Goal: Task Accomplishment & Management: Manage account settings

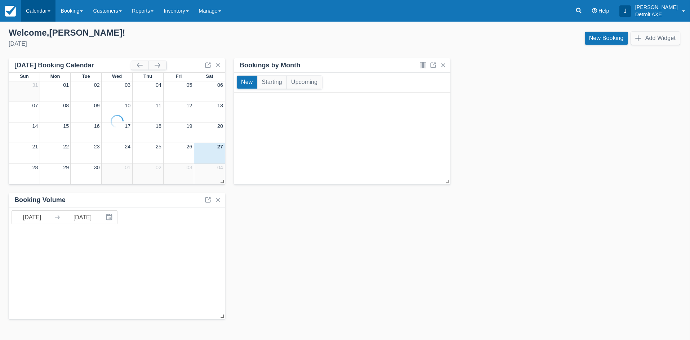
click at [37, 10] on link "Calendar" at bounding box center [38, 11] width 35 height 22
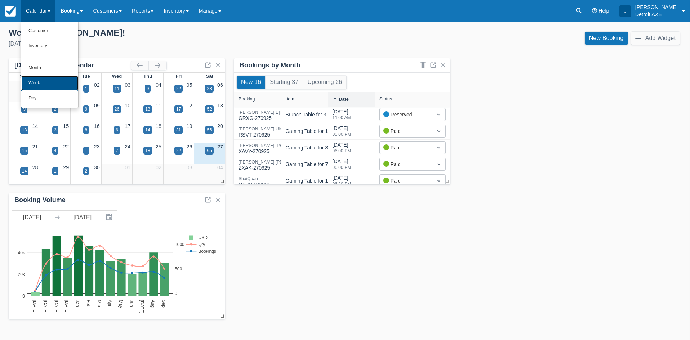
click at [60, 84] on link "Week" at bounding box center [49, 83] width 57 height 15
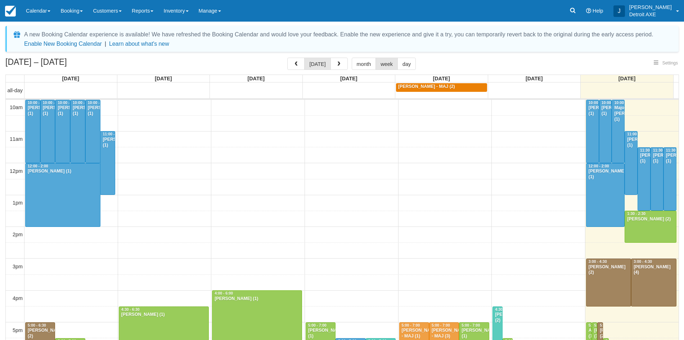
select select
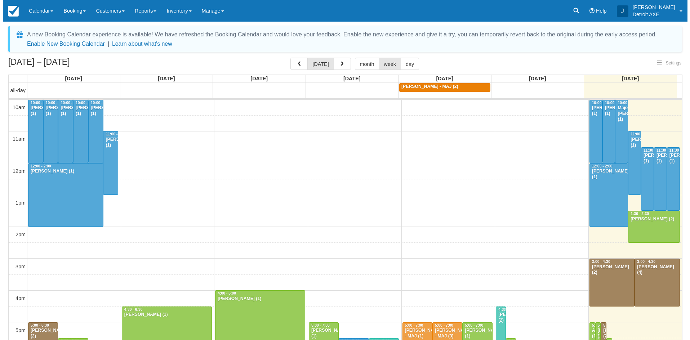
scroll to position [161, 0]
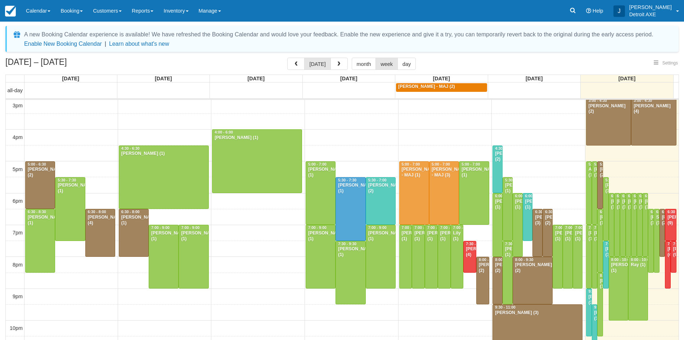
select select
click at [341, 68] on button "button" at bounding box center [339, 64] width 17 height 12
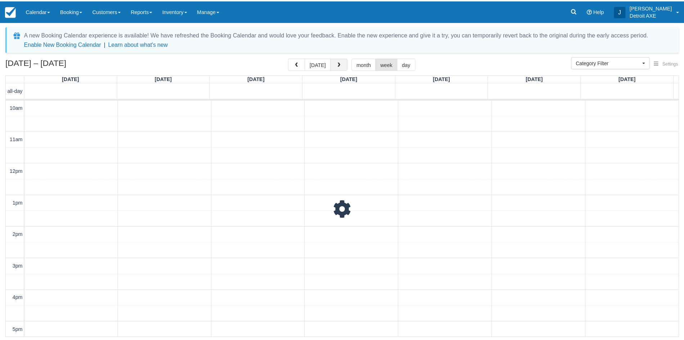
scroll to position [191, 0]
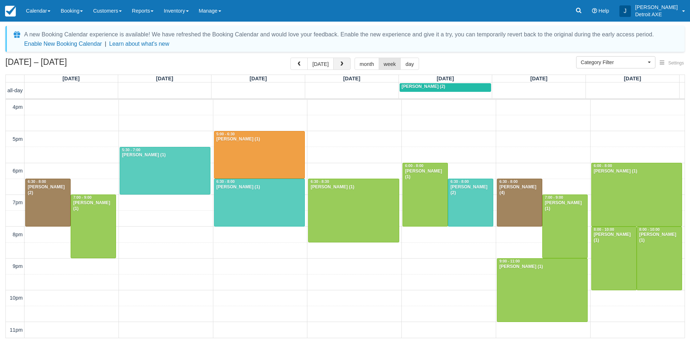
click at [341, 68] on button "button" at bounding box center [341, 64] width 17 height 12
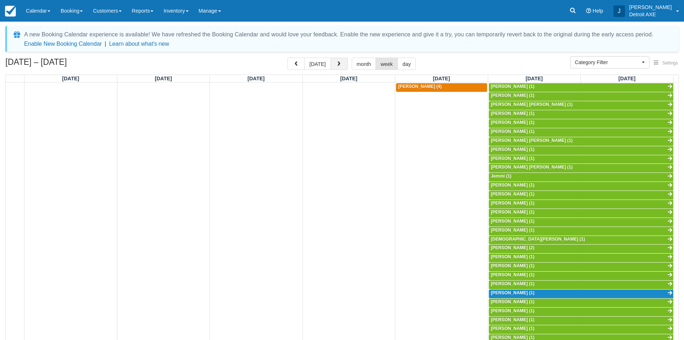
scroll to position [191, 0]
click at [167, 5] on link "Inventory" at bounding box center [175, 11] width 35 height 22
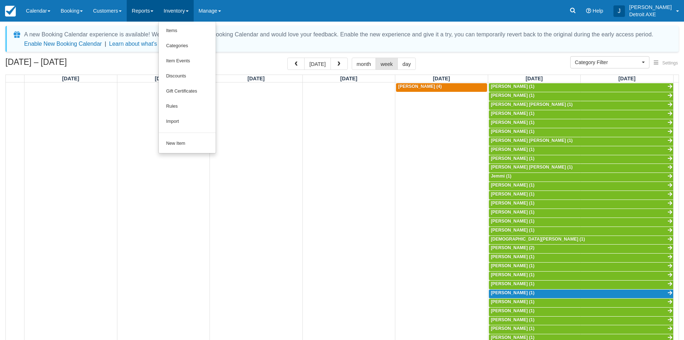
click at [148, 16] on link "Reports" at bounding box center [143, 11] width 32 height 22
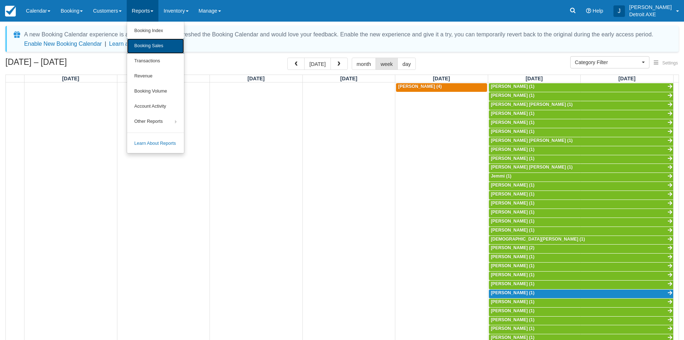
click at [164, 45] on link "Booking Sales" at bounding box center [155, 46] width 57 height 15
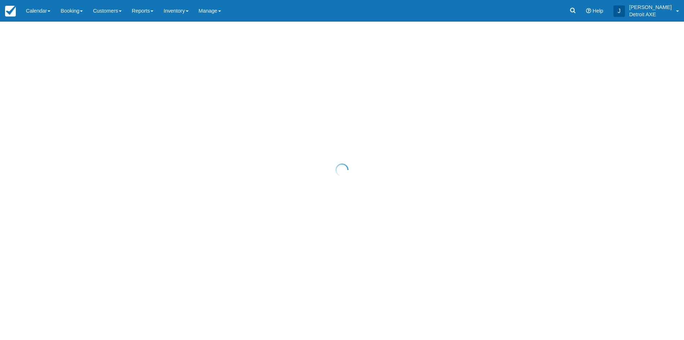
select select "20"
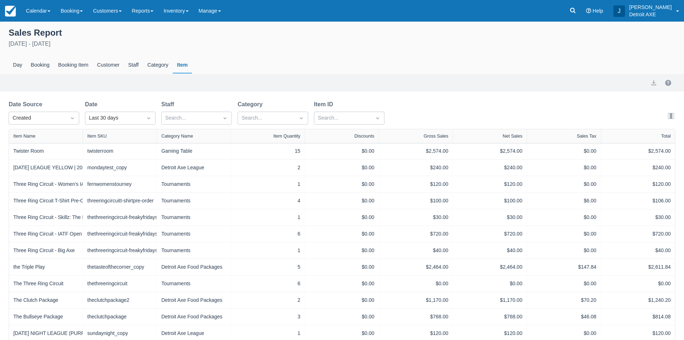
click at [129, 125] on div "Date Source Created Date Last 30 days Staff Search... Category Search... Item I…" at bounding box center [200, 114] width 382 height 29
click at [130, 118] on div "Last 30 days" at bounding box center [114, 118] width 50 height 8
click at [109, 139] on div "Custom" at bounding box center [120, 136] width 71 height 14
select select "20"
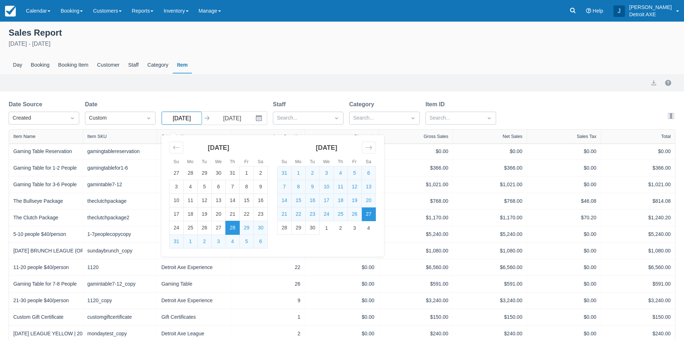
click at [182, 118] on input "08/28/25" at bounding box center [182, 118] width 40 height 13
click at [187, 118] on input "08/28/25" at bounding box center [182, 118] width 40 height 13
type input "08/01/25"
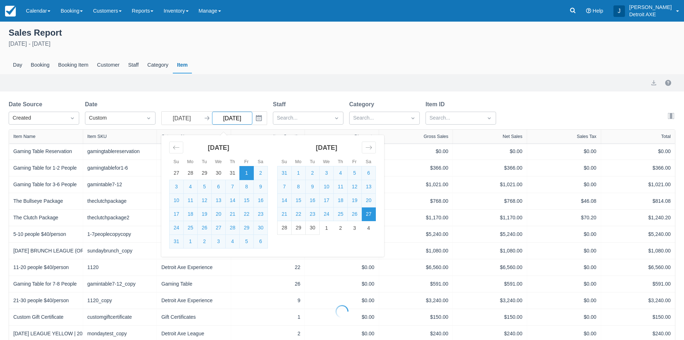
select select "20"
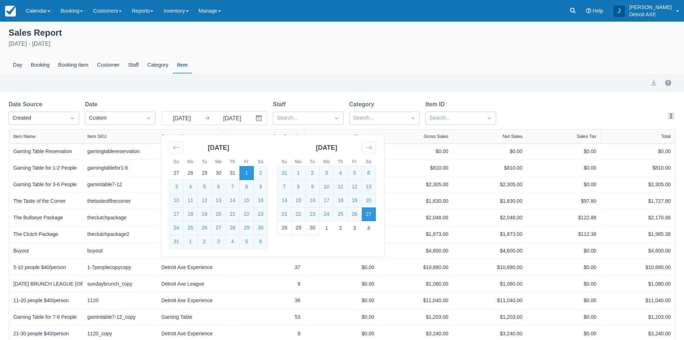
click at [289, 98] on div "Sales Report August 1st - September 27th 2025 Day Booking Booking Item Customer…" at bounding box center [342, 266] width 684 height 489
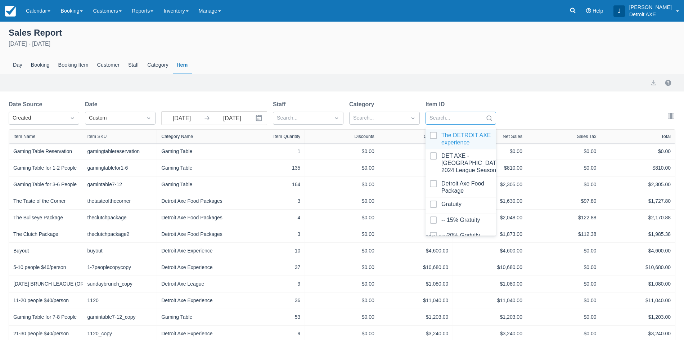
click at [461, 121] on div at bounding box center [455, 117] width 50 height 9
type input "thre"
click at [474, 138] on div at bounding box center [461, 139] width 62 height 14
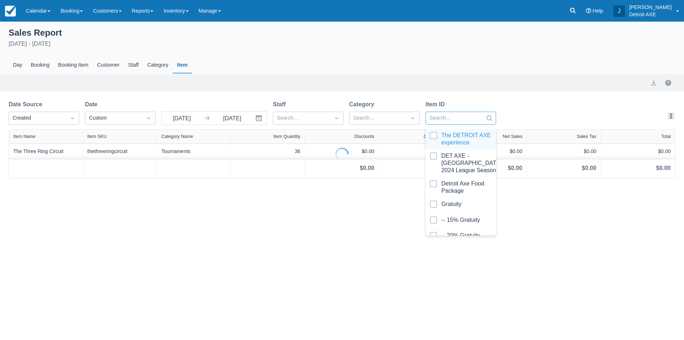
select select "20"
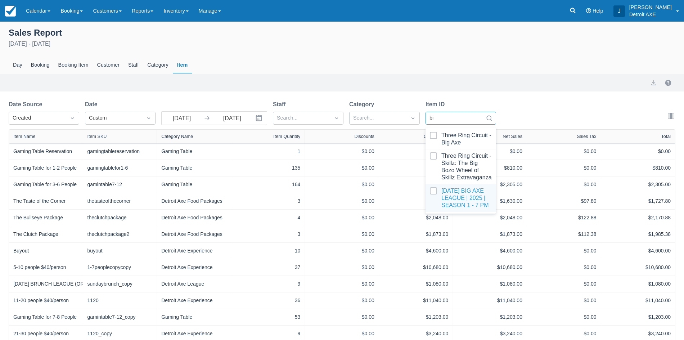
type input "big"
click at [454, 140] on div at bounding box center [461, 139] width 62 height 14
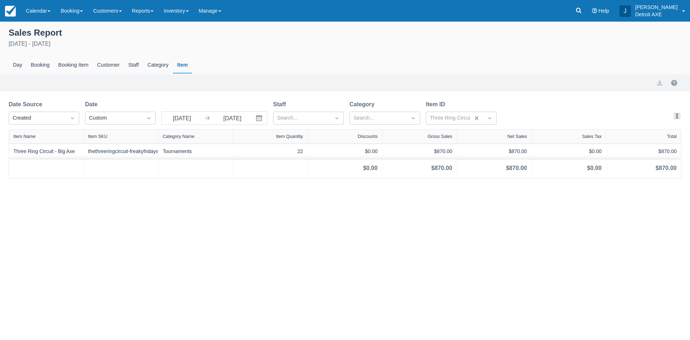
click at [536, 106] on div "Date Source Created Date Custom 08/01/25 Navigate forward to interact with the …" at bounding box center [345, 114] width 672 height 29
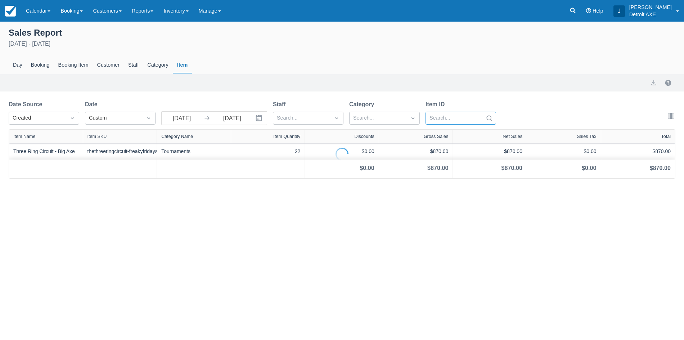
select select "20"
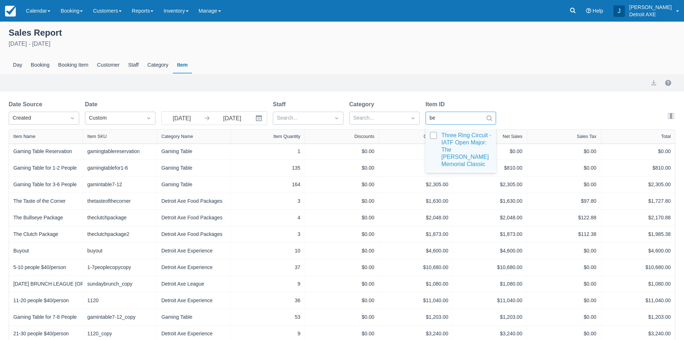
type input "ben"
click at [465, 138] on div at bounding box center [461, 150] width 62 height 36
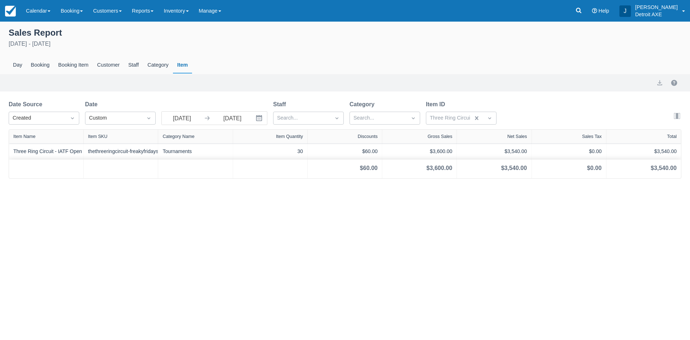
click at [526, 107] on div "Date Source Created Date Custom 08/01/25 Navigate forward to interact with the …" at bounding box center [345, 114] width 672 height 29
click at [49, 64] on div "Booking" at bounding box center [40, 65] width 27 height 17
select select "20"
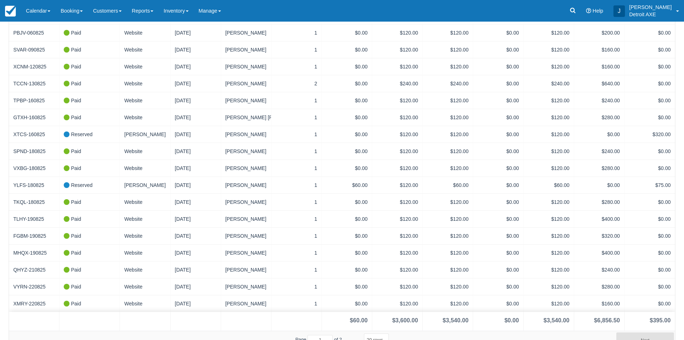
scroll to position [179, 0]
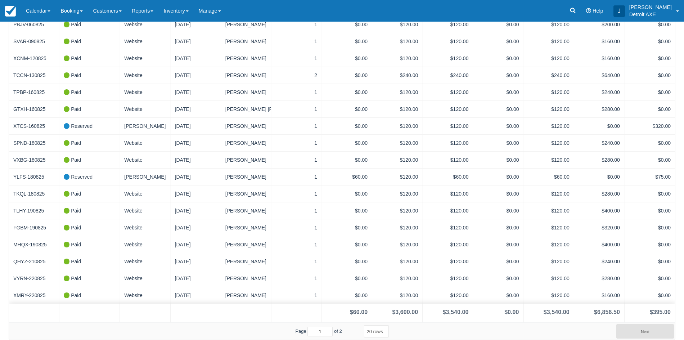
click at [650, 330] on button "Next" at bounding box center [645, 331] width 58 height 14
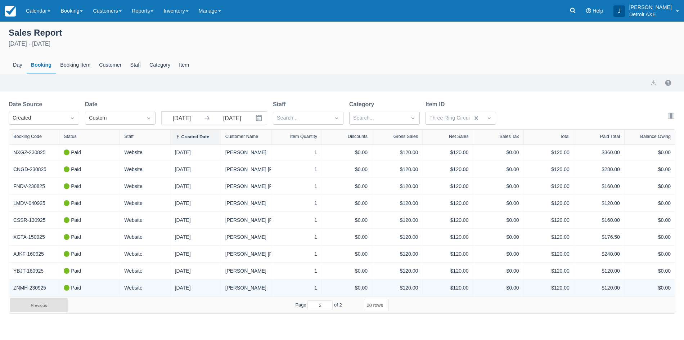
scroll to position [0, 0]
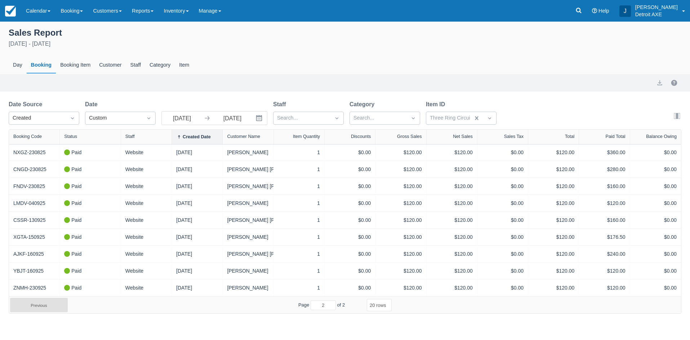
click at [40, 305] on button "Previous" at bounding box center [39, 305] width 58 height 14
type input "1"
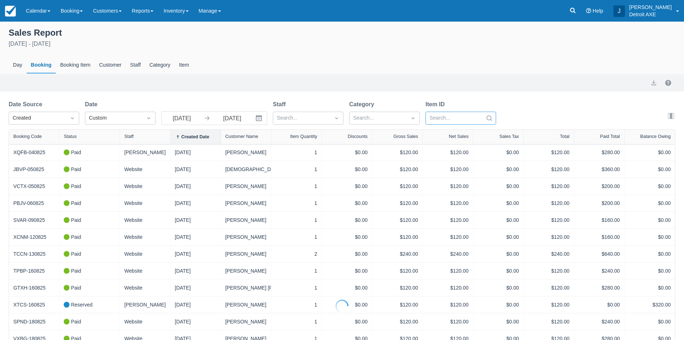
select select "20"
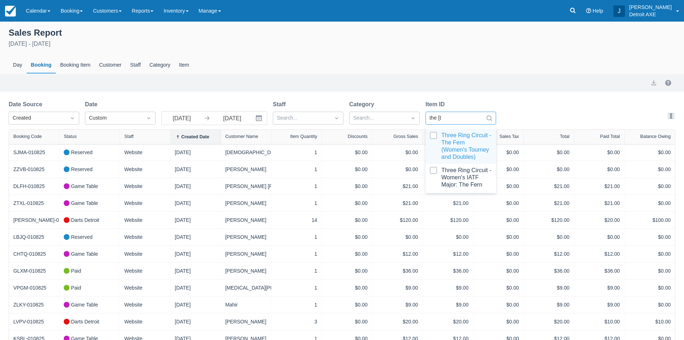
type input "the fer"
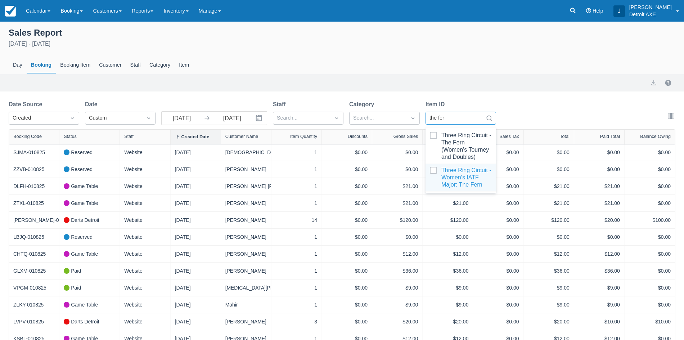
click at [453, 181] on div at bounding box center [461, 178] width 62 height 22
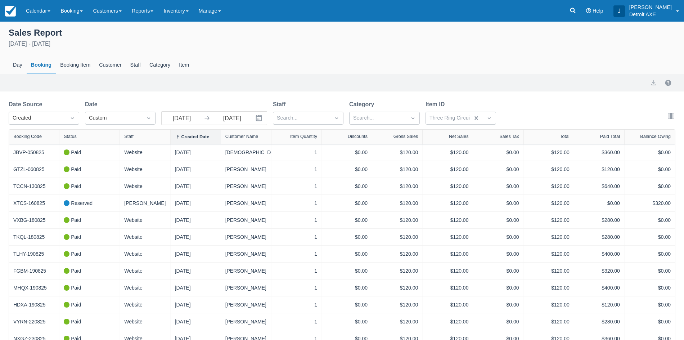
click at [550, 97] on div "Sales Report August 1st - September 27th 2025 Day Booking Booking Item Customer…" at bounding box center [342, 211] width 684 height 378
click at [186, 64] on div "Item" at bounding box center [184, 65] width 19 height 17
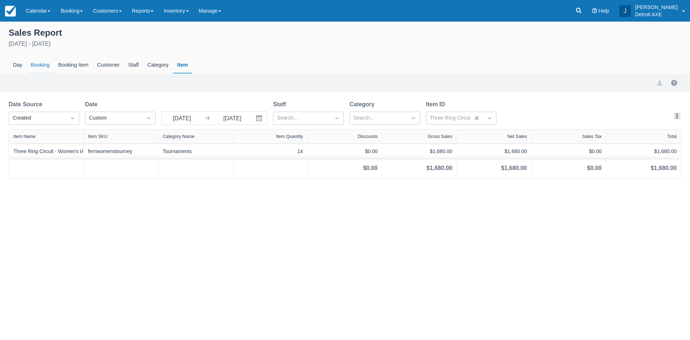
click at [41, 65] on div "Booking" at bounding box center [40, 65] width 27 height 17
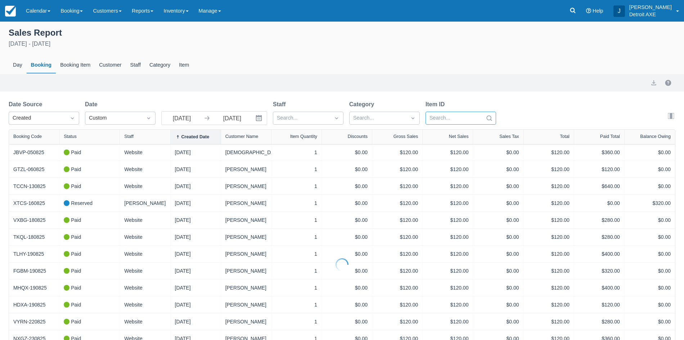
select select "20"
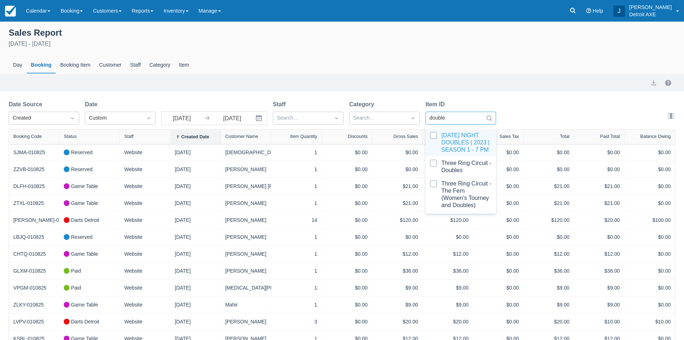
type input "doubles"
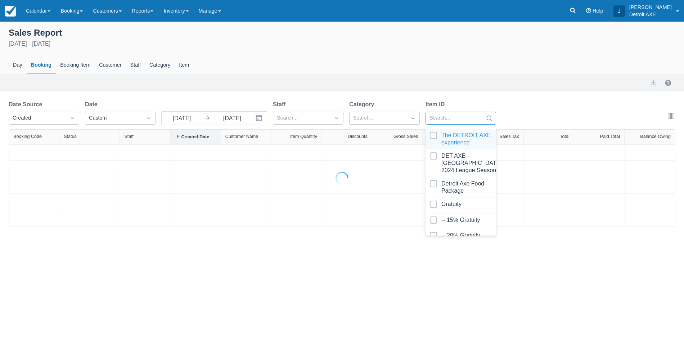
select select "20"
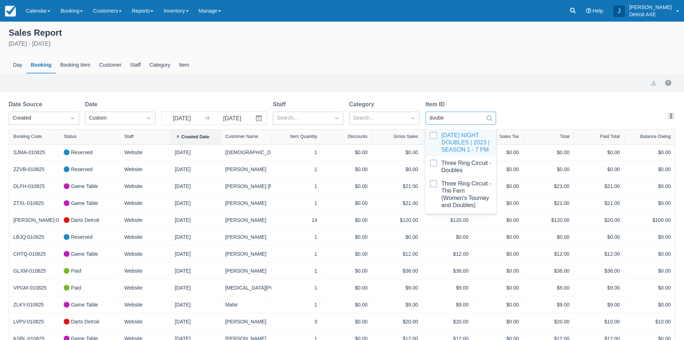
type input "doubles"
click at [454, 174] on div at bounding box center [461, 167] width 62 height 14
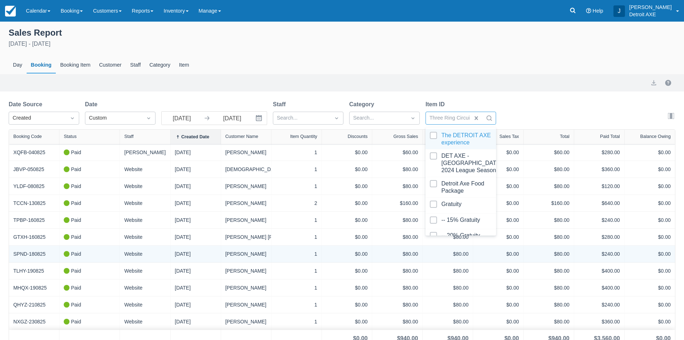
scroll to position [9, 0]
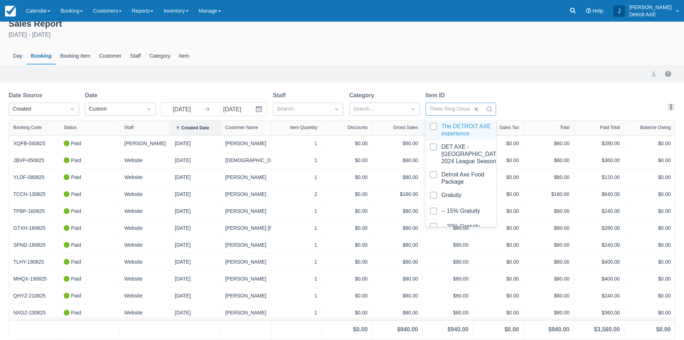
click at [535, 92] on div "Date Source Created Date Custom 08/01/25 Navigate forward to interact with the …" at bounding box center [342, 105] width 667 height 29
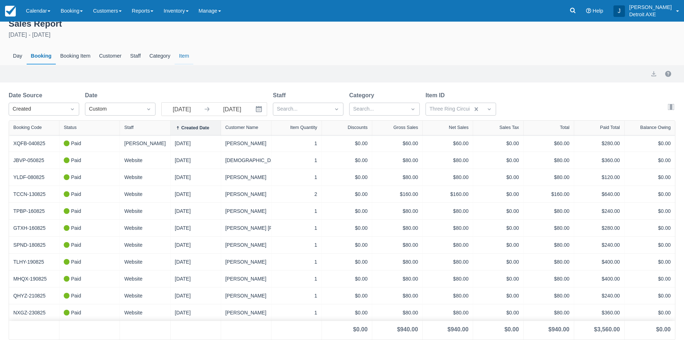
click at [184, 54] on div "Item" at bounding box center [184, 56] width 19 height 17
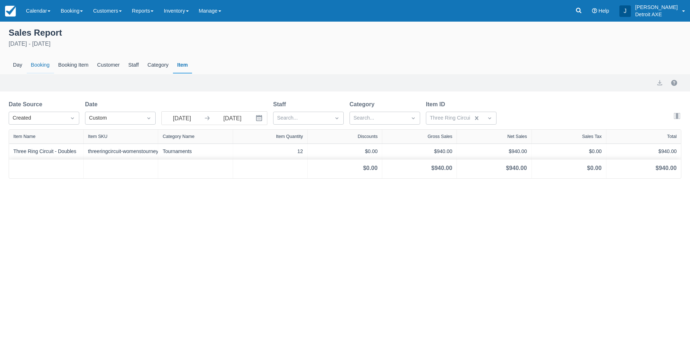
click at [33, 65] on div "Booking" at bounding box center [40, 65] width 27 height 17
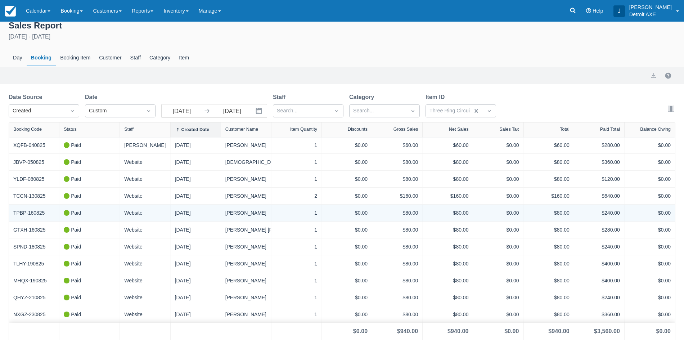
scroll to position [9, 0]
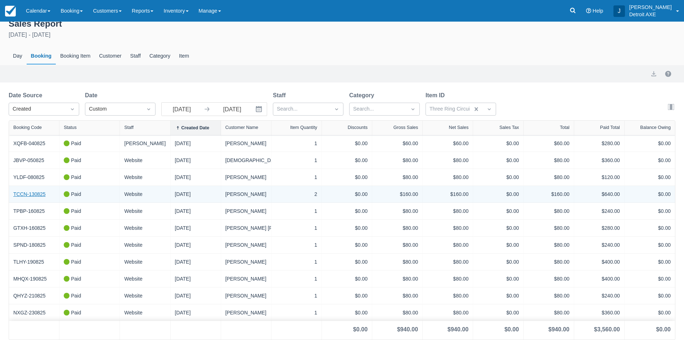
click at [31, 194] on link "TCCN-130825" at bounding box center [29, 194] width 32 height 8
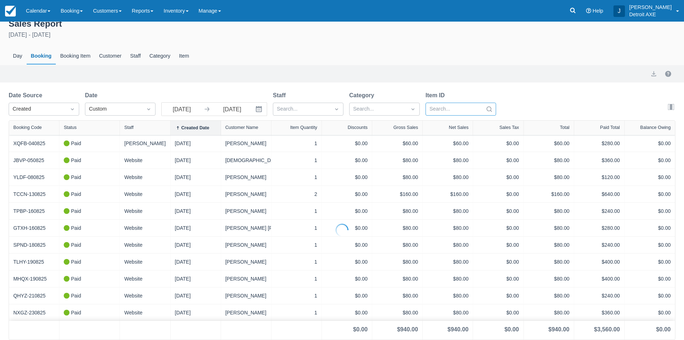
select select "20"
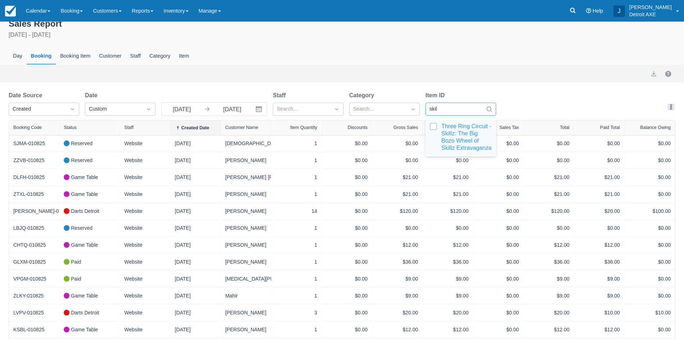
type input "skill"
click at [453, 132] on div at bounding box center [461, 137] width 62 height 29
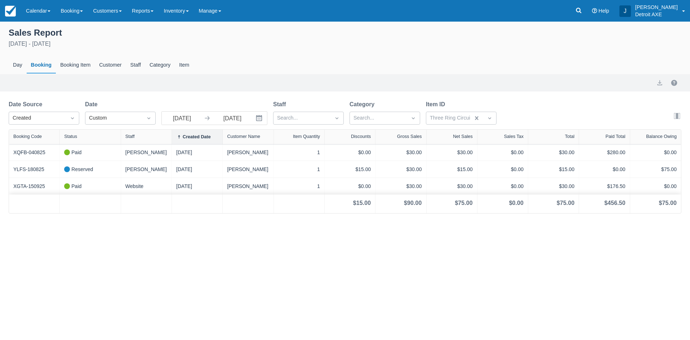
click at [558, 105] on div "Date Source Created Date Custom 08/01/25 Navigate forward to interact with the …" at bounding box center [345, 114] width 672 height 29
select select "20"
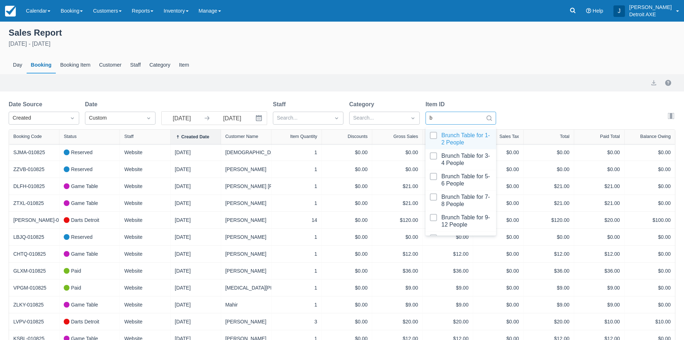
type input "be"
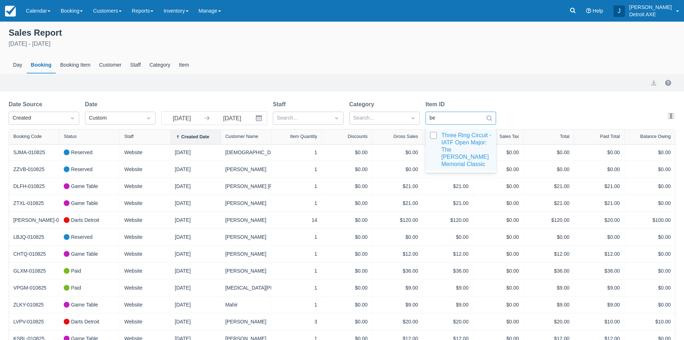
drag, startPoint x: 462, startPoint y: 143, endPoint x: 383, endPoint y: 127, distance: 80.0
click at [462, 143] on div at bounding box center [461, 150] width 62 height 36
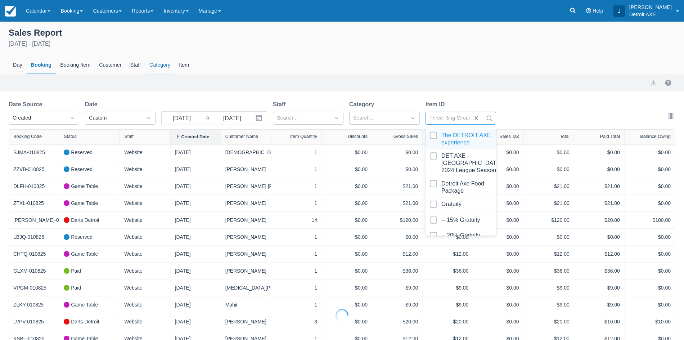
select select "20"
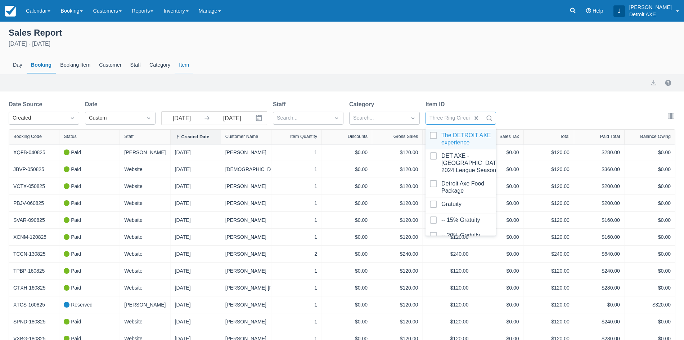
click at [184, 63] on div "Item" at bounding box center [184, 65] width 19 height 17
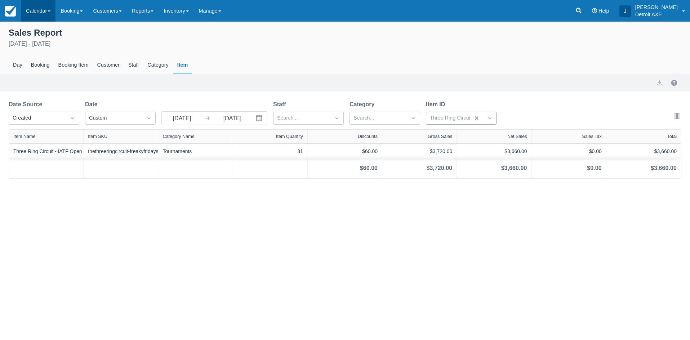
click at [34, 11] on link "Calendar" at bounding box center [38, 11] width 35 height 22
click at [184, 6] on link "Inventory" at bounding box center [175, 11] width 35 height 22
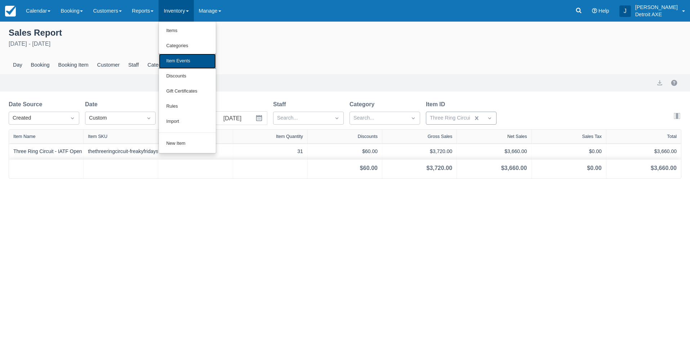
click at [189, 59] on link "Item Events" at bounding box center [187, 61] width 57 height 15
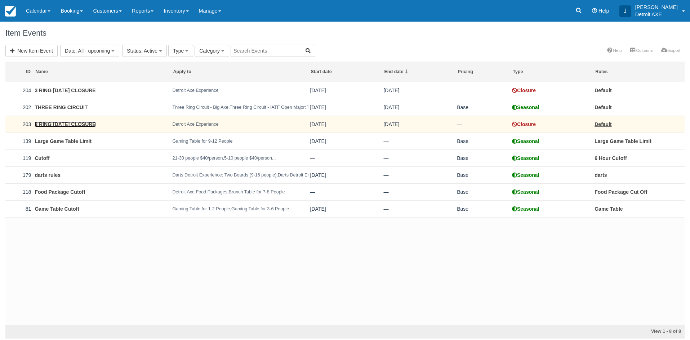
click at [93, 124] on link "3 RING SATURDAY CLOSURE" at bounding box center [65, 124] width 61 height 6
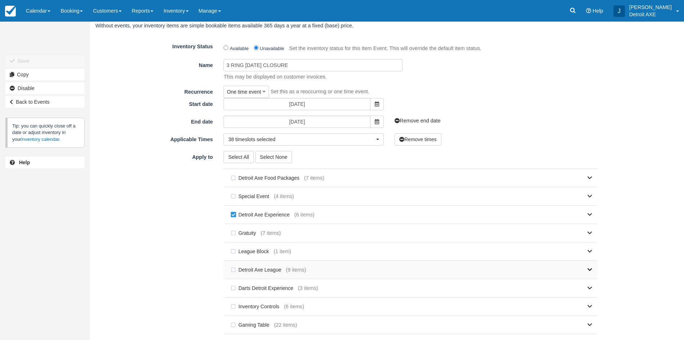
scroll to position [72, 0]
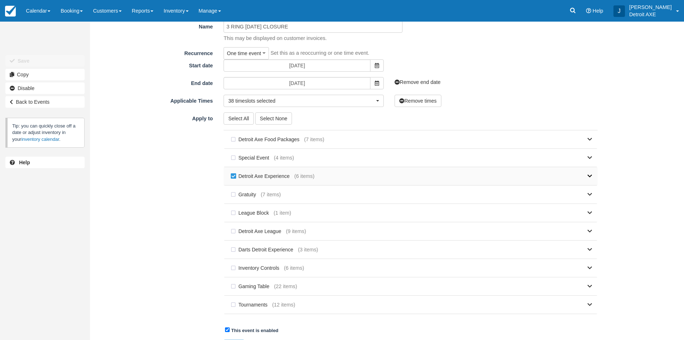
click at [588, 178] on icon at bounding box center [590, 176] width 5 height 5
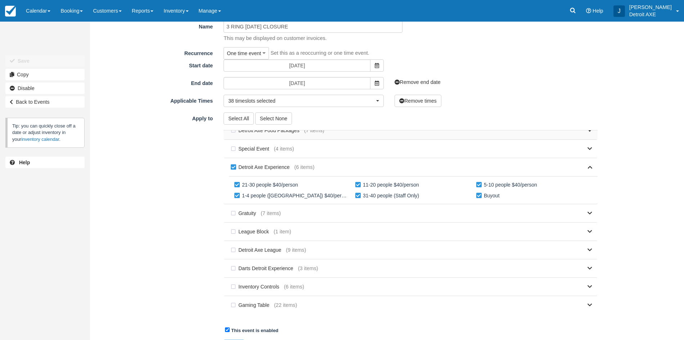
scroll to position [0, 0]
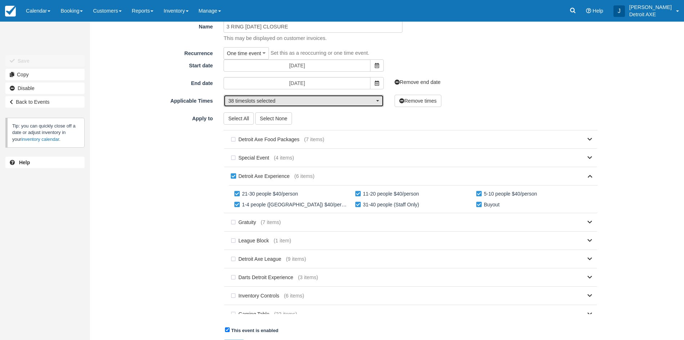
click at [378, 100] on button "38 timeslots selected" at bounding box center [304, 101] width 160 height 12
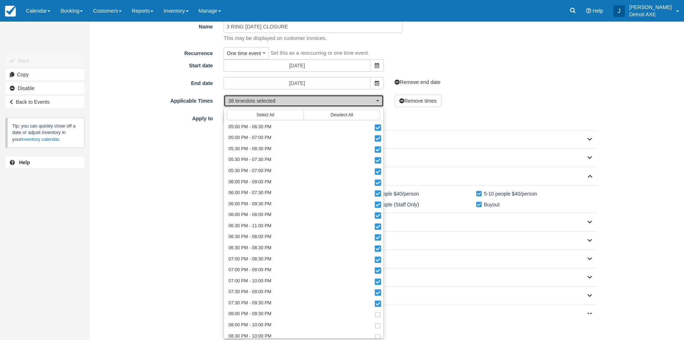
scroll to position [312, 0]
click at [382, 100] on button "38 timeslots selected" at bounding box center [304, 101] width 160 height 12
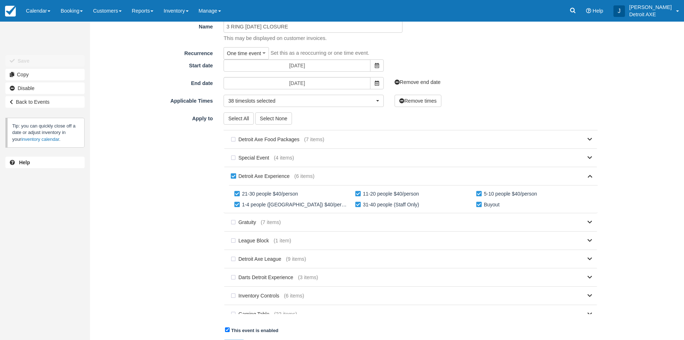
click at [498, 120] on div "Select All Select None [GEOGRAPHIC_DATA] Axe Food Packages (7 items) Pizza Add …" at bounding box center [410, 216] width 385 height 209
click at [655, 10] on p "[PERSON_NAME]" at bounding box center [650, 7] width 42 height 7
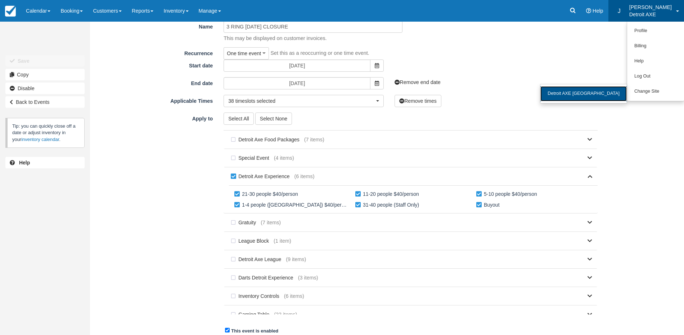
click at [601, 90] on link "Detroit AXE [GEOGRAPHIC_DATA]" at bounding box center [583, 93] width 86 height 15
